Goal: Task Accomplishment & Management: Complete application form

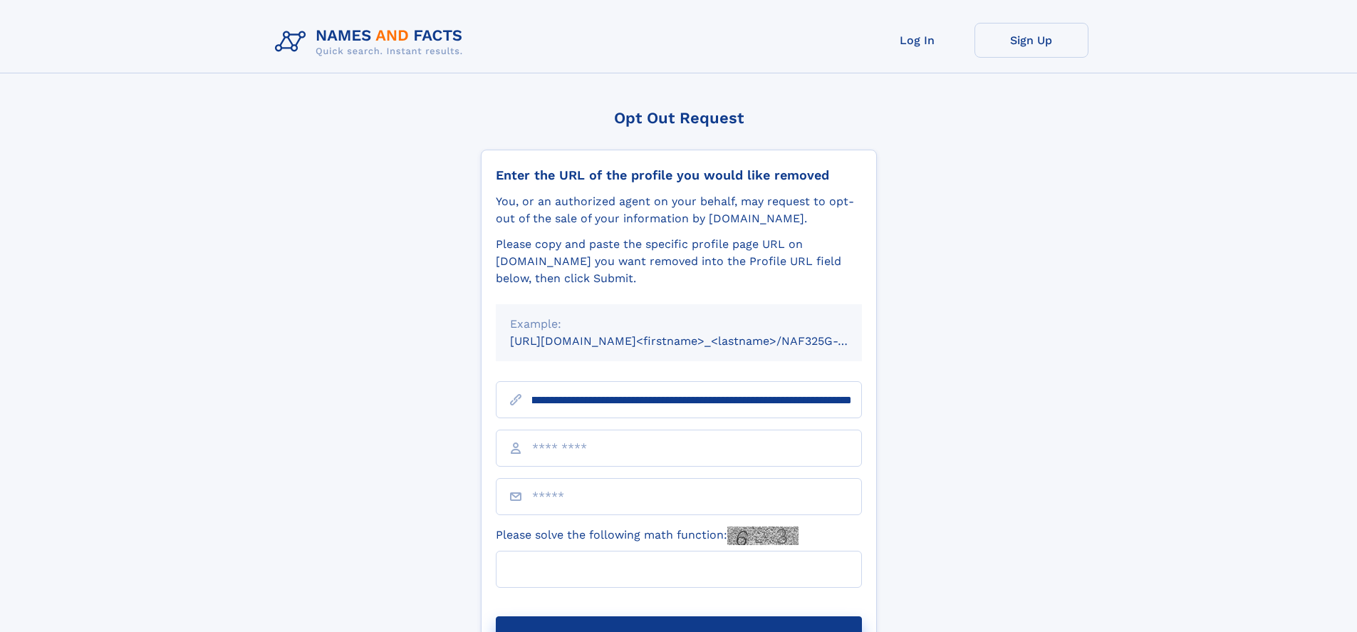
scroll to position [0, 188]
type input "**********"
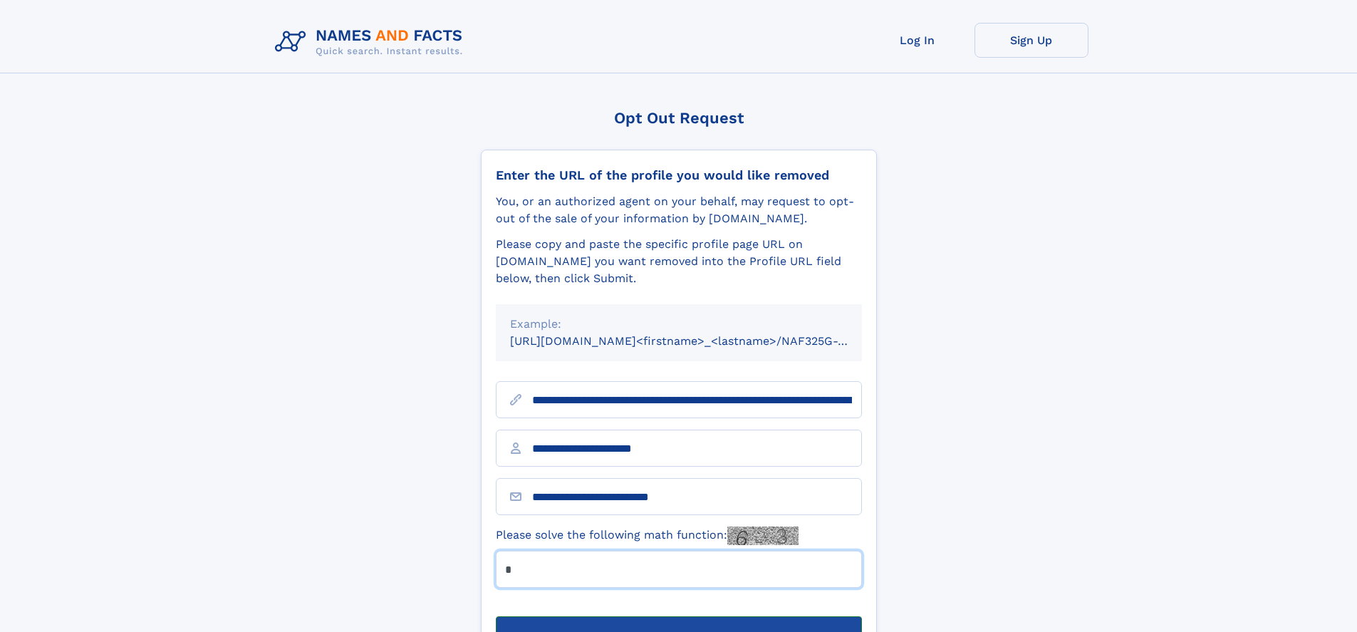
type input "*"
click at [678, 616] on button "Submit Opt Out Request" at bounding box center [679, 639] width 366 height 46
